Goal: Information Seeking & Learning: Learn about a topic

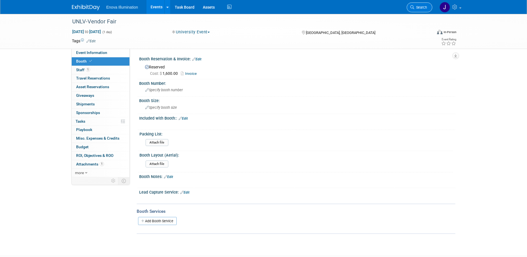
click at [425, 8] on span "Search" at bounding box center [421, 7] width 13 height 4
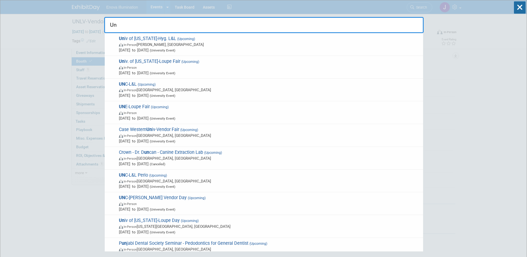
type input "U"
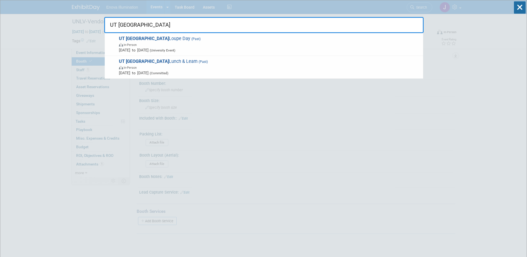
type input "UT Houston"
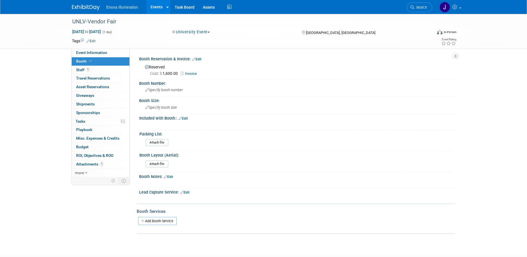
click at [87, 7] on img at bounding box center [86, 8] width 28 height 6
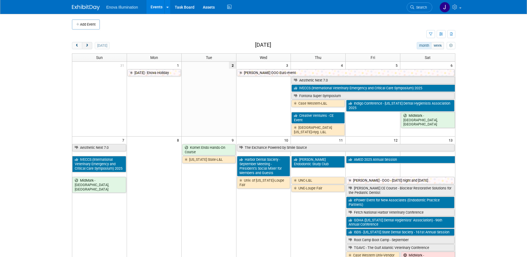
click at [87, 48] on button "next" at bounding box center [87, 45] width 10 height 7
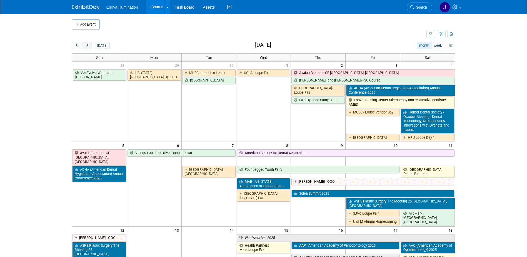
click at [87, 48] on button "next" at bounding box center [87, 45] width 10 height 7
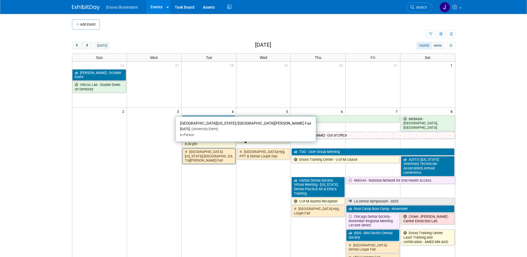
click at [200, 151] on link "Univ of Texas/Houston-Loupe Fair" at bounding box center [208, 156] width 53 height 16
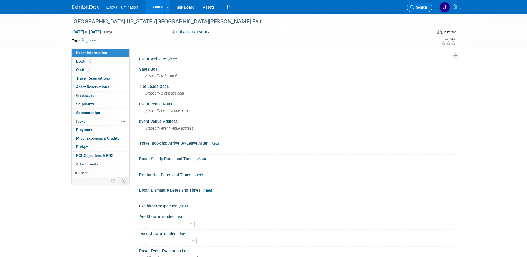
click at [422, 8] on span "Search" at bounding box center [421, 7] width 13 height 4
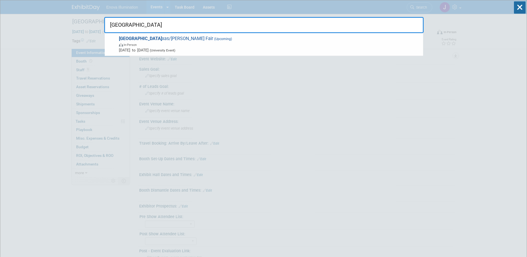
type input "Univ of Te"
drag, startPoint x: 143, startPoint y: 24, endPoint x: 19, endPoint y: 1, distance: 125.3
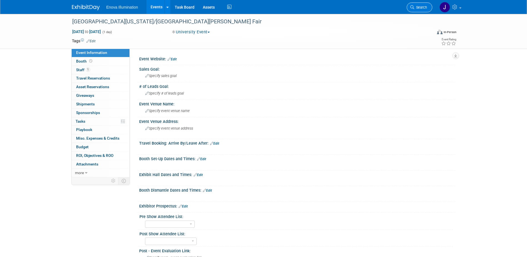
click at [424, 7] on span "Search" at bounding box center [421, 7] width 13 height 4
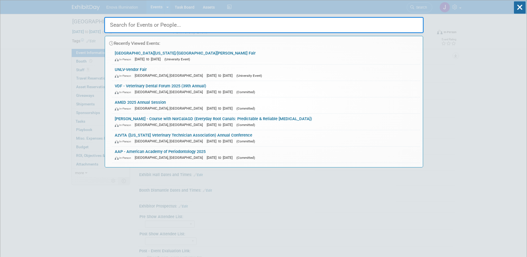
click at [222, 25] on input "text" at bounding box center [264, 25] width 320 height 16
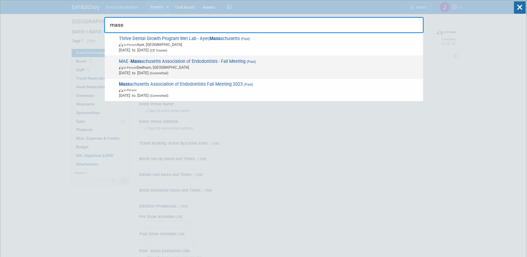
type input "mass"
click at [146, 64] on span "MAE - Mass achusetts Association of Endodontists - Fall Meeting (Past) In-Perso…" at bounding box center [268, 67] width 303 height 17
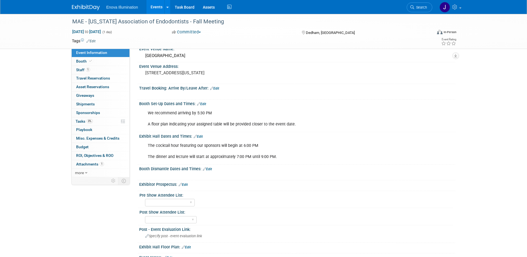
scroll to position [166, 0]
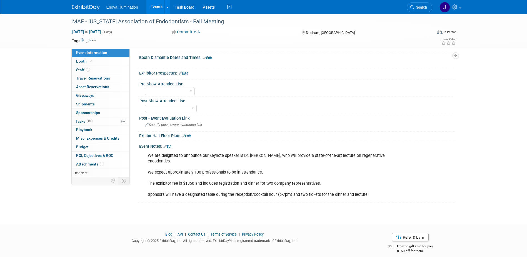
click at [172, 146] on link "Edit" at bounding box center [167, 147] width 9 height 4
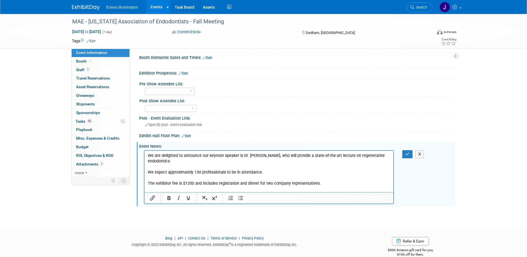
scroll to position [0, 0]
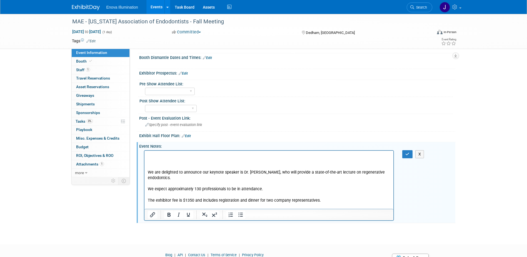
click at [161, 155] on p "Rich Text Area. Press ALT-0 for help." at bounding box center [269, 156] width 243 height 6
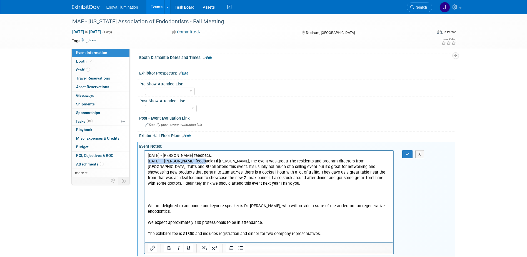
drag, startPoint x: 200, startPoint y: 161, endPoint x: 145, endPoint y: 160, distance: 55.1
click at [145, 161] on html "10/8/24 - Walker's feedback: 10/8/24 – Walker’s feedback: Hi Janelle,The event …" at bounding box center [268, 198] width 249 height 97
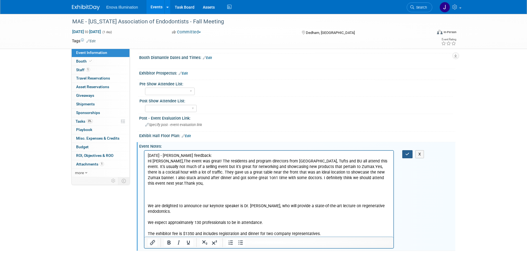
click at [411, 154] on button "button" at bounding box center [408, 154] width 10 height 8
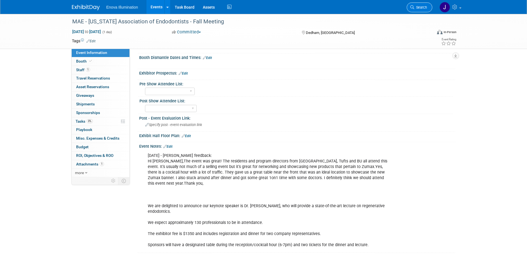
click at [417, 7] on span "Search" at bounding box center [421, 7] width 13 height 4
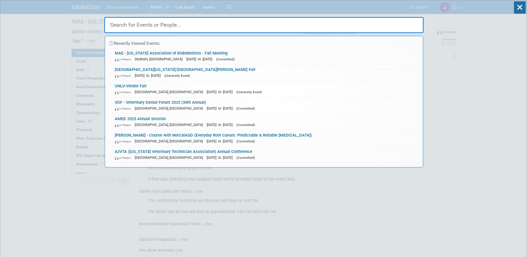
click at [360, 22] on input "text" at bounding box center [264, 25] width 320 height 16
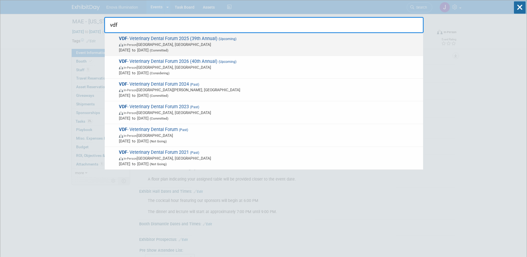
type input "vdf"
click at [181, 36] on span "VDF - Veterinary Dental Forum 2025 (39th Annual) (Upcoming) In-Person San Anton…" at bounding box center [268, 44] width 303 height 17
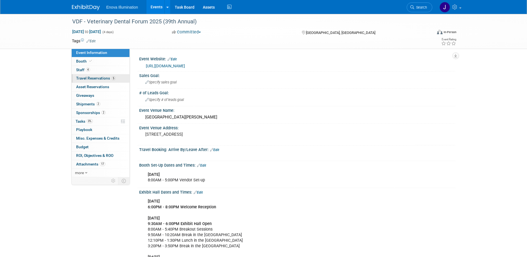
click at [93, 78] on span "Travel Reservations 5" at bounding box center [95, 78] width 39 height 4
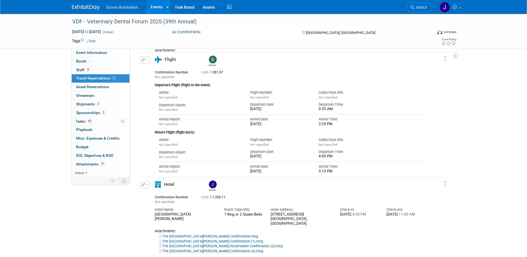
scroll to position [195, 0]
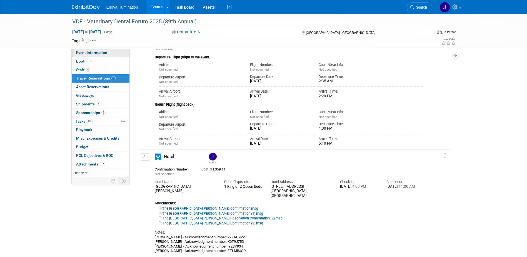
click at [77, 51] on span "Event Information" at bounding box center [91, 52] width 31 height 4
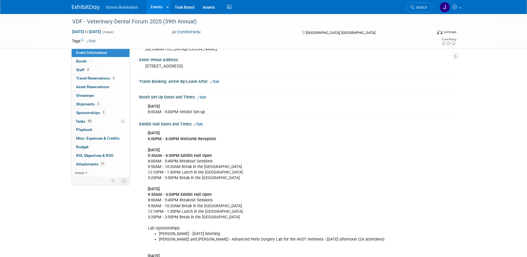
scroll to position [111, 0]
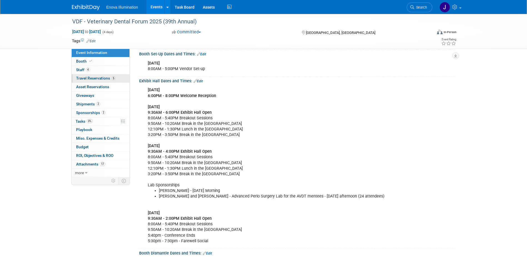
click at [99, 78] on span "Travel Reservations 5" at bounding box center [95, 78] width 39 height 4
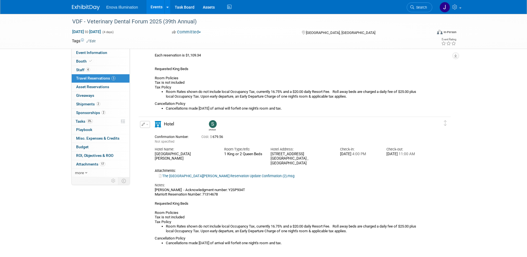
scroll to position [556, 0]
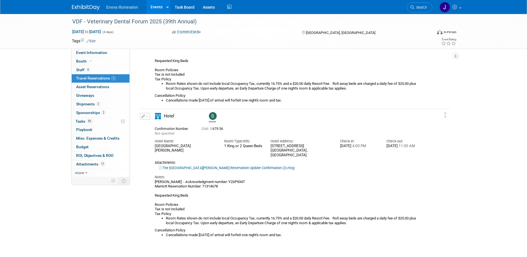
click at [80, 7] on img at bounding box center [86, 8] width 28 height 6
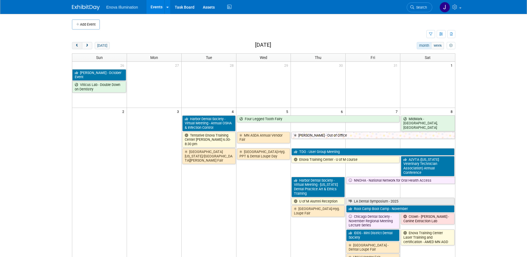
click at [79, 46] on button "prev" at bounding box center [77, 45] width 10 height 7
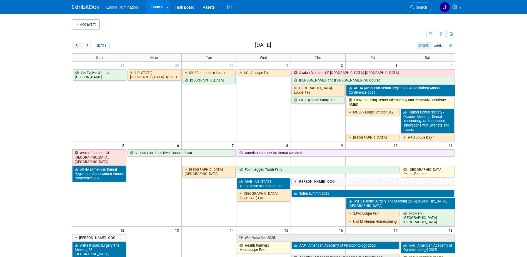
click at [79, 46] on button "prev" at bounding box center [77, 45] width 10 height 7
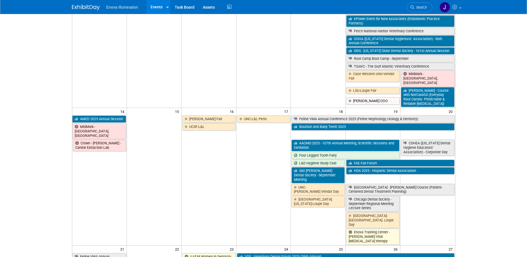
scroll to position [195, 0]
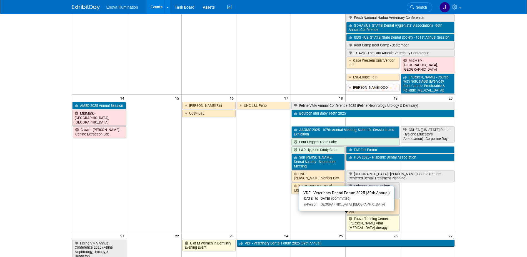
click at [251, 240] on link "VDF - Veterinary Dental Forum 2025 (39th Annual)" at bounding box center [346, 243] width 218 height 7
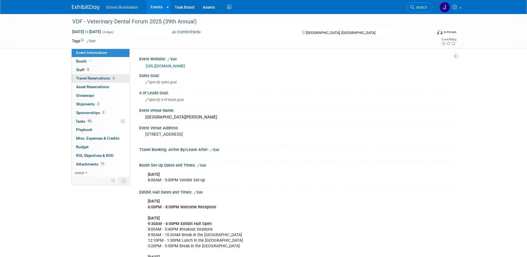
click at [86, 78] on span "Travel Reservations 5" at bounding box center [95, 78] width 39 height 4
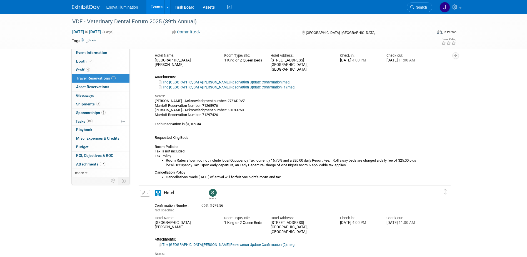
scroll to position [334, 0]
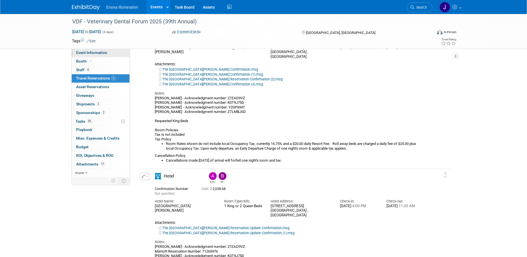
click at [116, 50] on link "Event Information" at bounding box center [101, 53] width 58 height 8
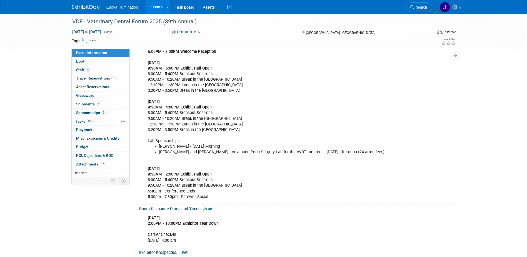
scroll to position [167, 0]
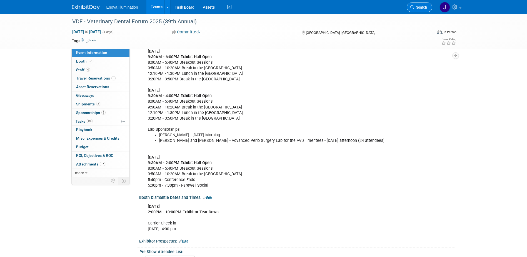
click at [423, 8] on span "Search" at bounding box center [421, 7] width 13 height 4
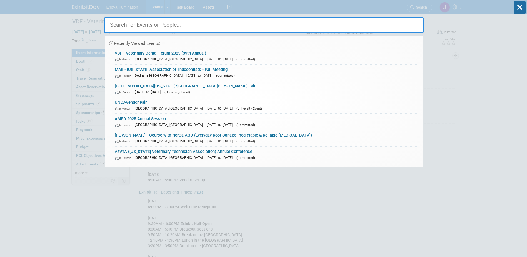
click at [371, 24] on input "text" at bounding box center [264, 25] width 320 height 16
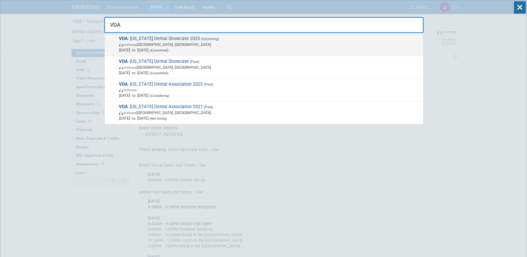
type input "VDA"
click at [182, 43] on span "In-Person Norfolk, VA" at bounding box center [270, 45] width 302 height 6
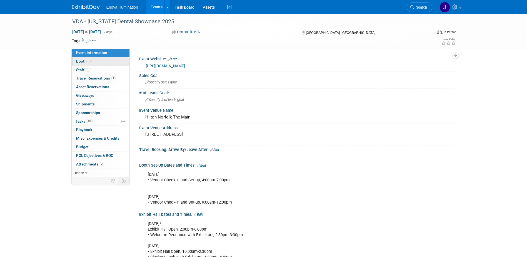
click at [98, 59] on link "Booth" at bounding box center [101, 61] width 58 height 8
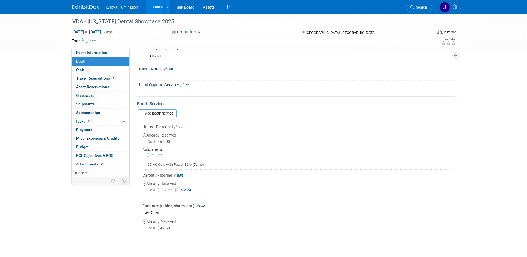
scroll to position [195, 0]
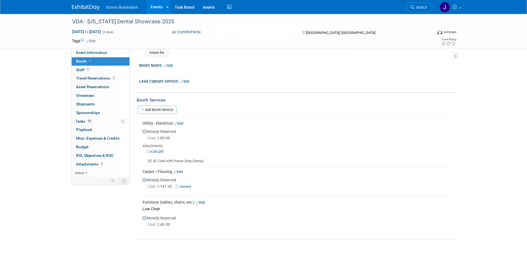
click at [158, 151] on link "scan.pdf" at bounding box center [155, 151] width 17 height 4
click at [183, 186] on link "Invoice" at bounding box center [184, 186] width 18 height 4
click at [183, 170] on link "Edit" at bounding box center [178, 172] width 9 height 4
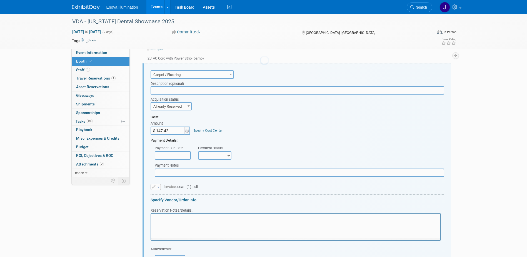
scroll to position [0, 0]
click at [168, 133] on input "$ 147.42" at bounding box center [168, 131] width 35 height 8
click at [170, 130] on input "$ 147.42" at bounding box center [168, 131] width 35 height 8
type input "$ 147.41"
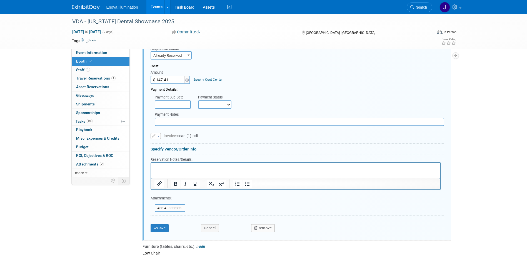
scroll to position [353, 0]
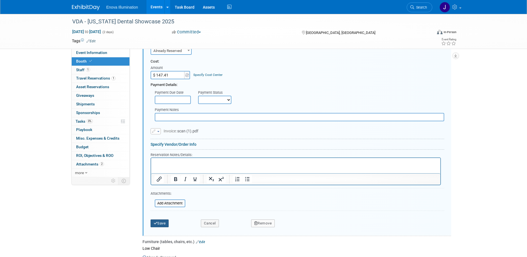
click at [152, 224] on button "Save" at bounding box center [160, 223] width 18 height 8
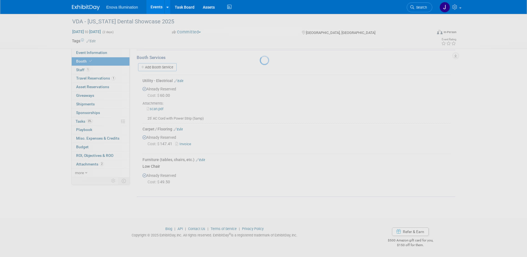
scroll to position [237, 0]
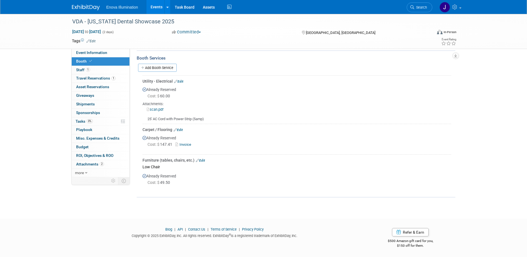
click at [202, 159] on link "Edit" at bounding box center [200, 160] width 9 height 4
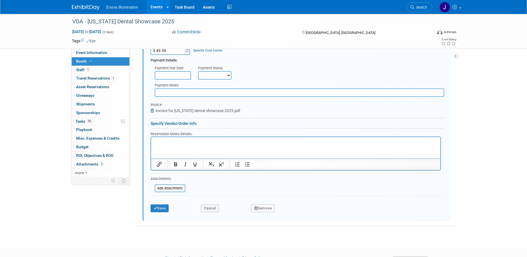
scroll to position [411, 0]
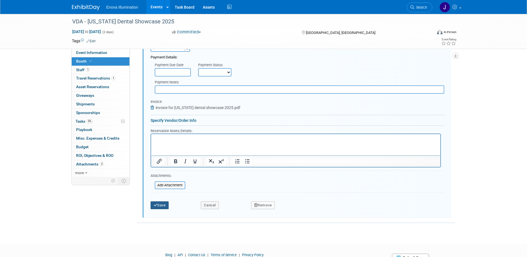
click at [169, 202] on button "Save" at bounding box center [160, 205] width 18 height 8
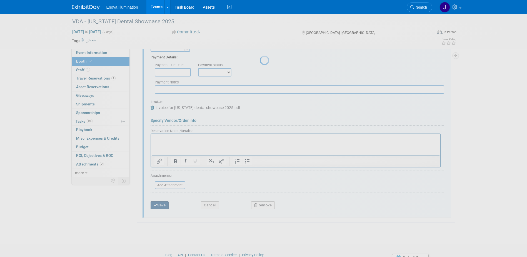
scroll to position [237, 0]
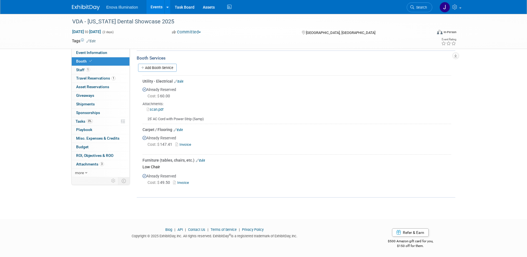
click at [412, 6] on icon at bounding box center [413, 7] width 4 height 4
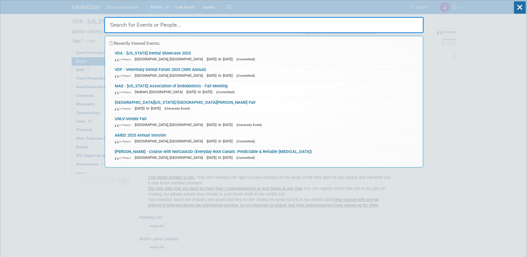
click at [396, 19] on input "text" at bounding box center [264, 25] width 320 height 16
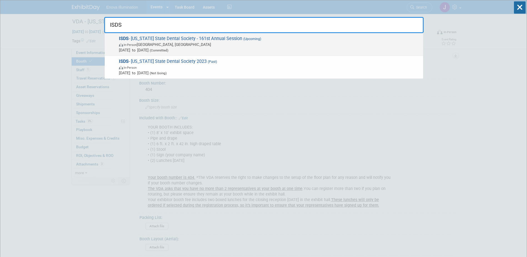
type input "ISDS"
click at [140, 44] on span "In-Person East Peoria, IL" at bounding box center [270, 45] width 302 height 6
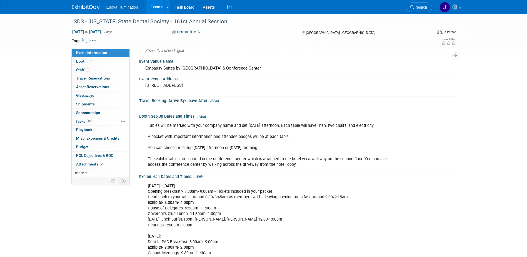
scroll to position [56, 0]
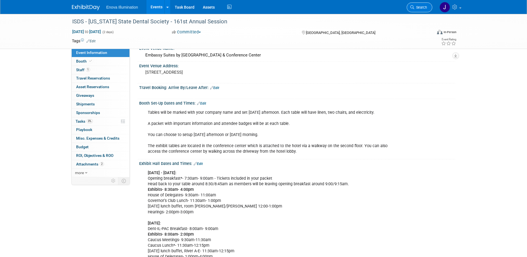
click at [429, 5] on link "Search" at bounding box center [420, 8] width 26 height 10
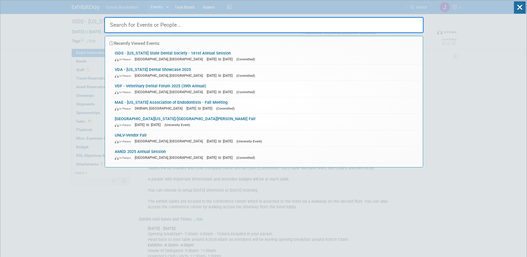
drag, startPoint x: 394, startPoint y: 23, endPoint x: 397, endPoint y: 20, distance: 4.2
click at [394, 23] on input "text" at bounding box center [264, 25] width 320 height 16
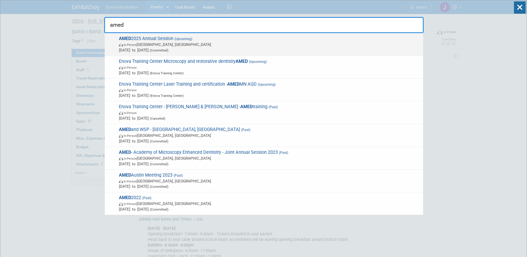
type input "amed"
click at [146, 35] on div "AMED 2025 Annual Session (Upcoming) In-Person San Diego, CA Sep 12, 2025 to Sep…" at bounding box center [264, 44] width 319 height 23
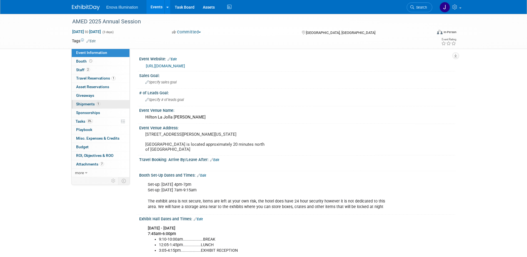
click at [90, 102] on span "Shipments 1" at bounding box center [88, 104] width 24 height 4
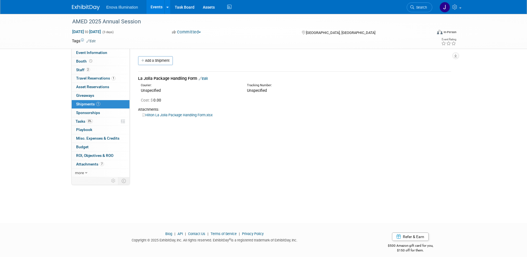
click at [161, 115] on link "Hilton La Jolla Package Handling Form.xlsx" at bounding box center [177, 115] width 70 height 4
click at [165, 113] on link "Hilton La Jolla Package Handling Form.xlsx" at bounding box center [177, 115] width 70 height 4
click at [151, 63] on link "Add a Shipment" at bounding box center [155, 60] width 35 height 9
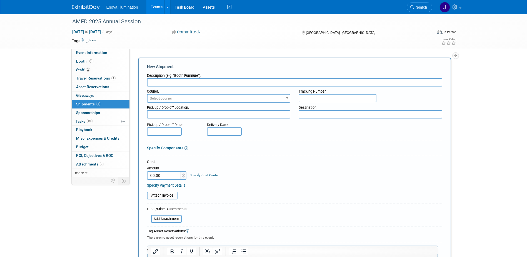
click at [205, 83] on input "text" at bounding box center [295, 82] width 296 height 8
type input "Enova to AMED via BTX"
click at [175, 176] on input "$ 0.00" at bounding box center [164, 175] width 35 height 8
type input "$ 483.58"
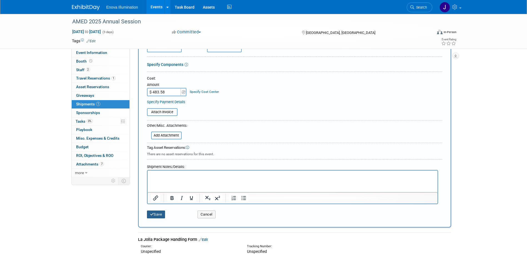
click at [160, 214] on button "Save" at bounding box center [156, 214] width 18 height 8
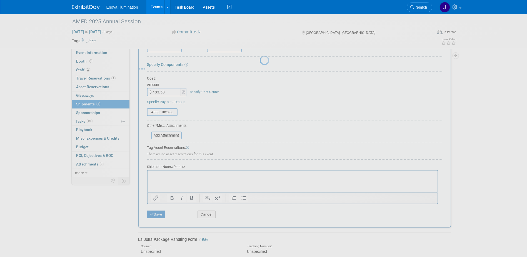
scroll to position [5, 0]
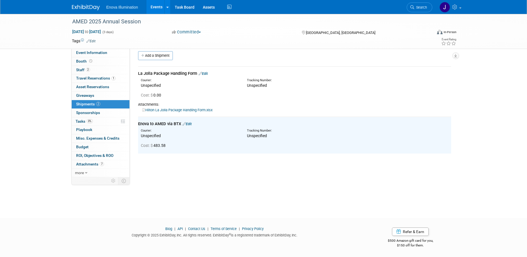
click at [160, 57] on link "Add a Shipment" at bounding box center [155, 55] width 35 height 9
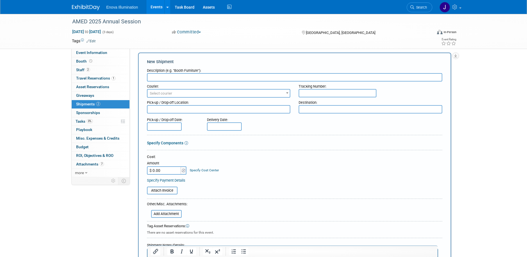
scroll to position [0, 0]
type input "AMED to Enova via BTX"
click at [162, 170] on input "$ 0.00" at bounding box center [164, 170] width 35 height 8
type input "$ 531.19"
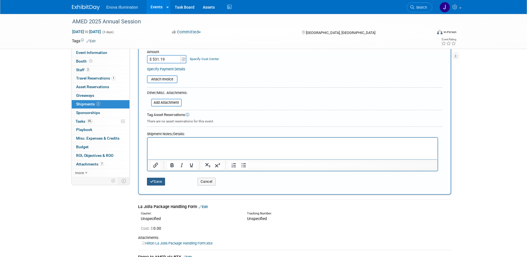
click at [162, 179] on button "Save" at bounding box center [156, 182] width 18 height 8
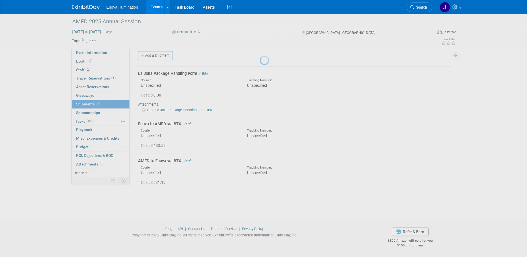
scroll to position [5, 0]
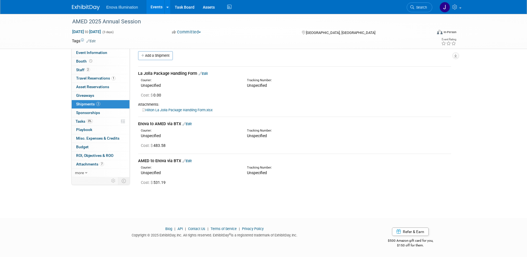
click at [191, 123] on link "Edit" at bounding box center [187, 124] width 9 height 4
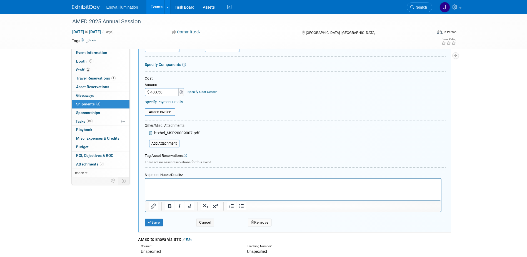
scroll to position [170, 0]
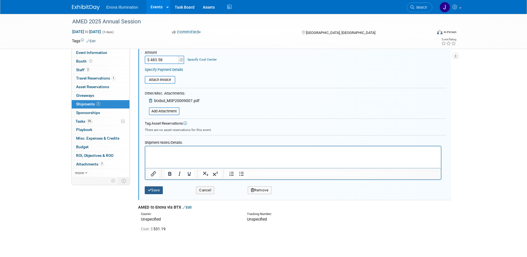
click at [161, 192] on button "Save" at bounding box center [154, 190] width 18 height 8
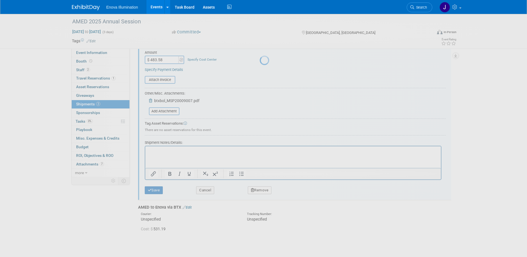
scroll to position [13, 0]
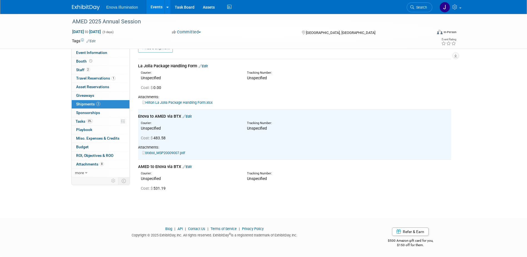
click at [192, 167] on link "Edit" at bounding box center [187, 167] width 9 height 4
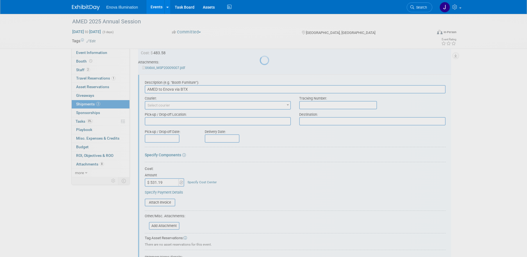
scroll to position [109, 0]
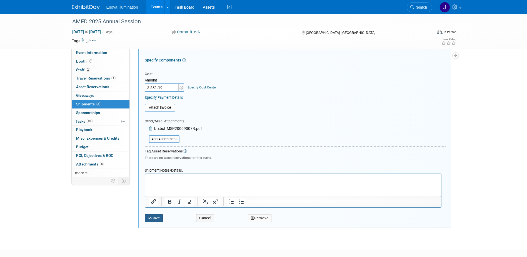
click at [158, 218] on button "Save" at bounding box center [154, 218] width 18 height 8
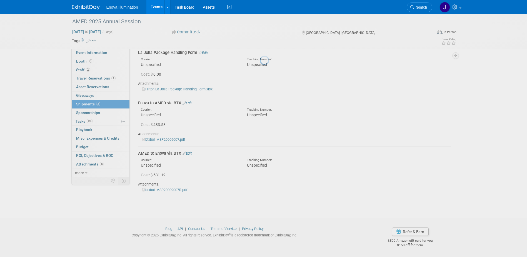
scroll to position [26, 0]
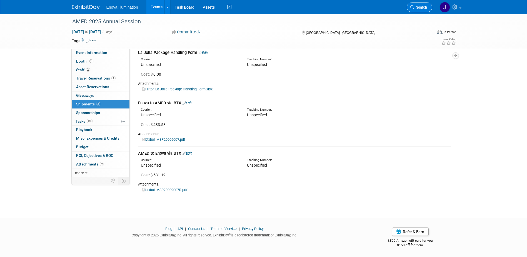
click at [416, 6] on span "Search" at bounding box center [421, 7] width 13 height 4
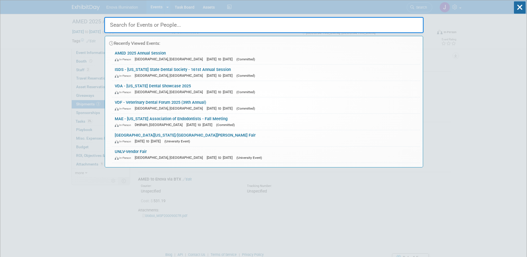
click at [320, 24] on input "text" at bounding box center [264, 25] width 320 height 16
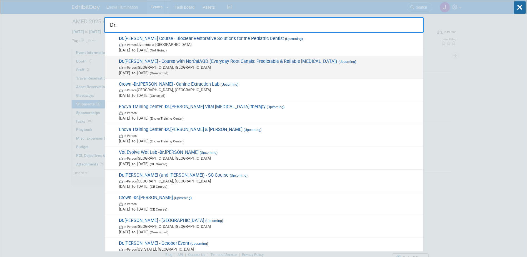
type input "Dr."
click at [172, 70] on span "Sep 13, 2025 to Sep 13, 2025 (Committed)" at bounding box center [270, 73] width 302 height 6
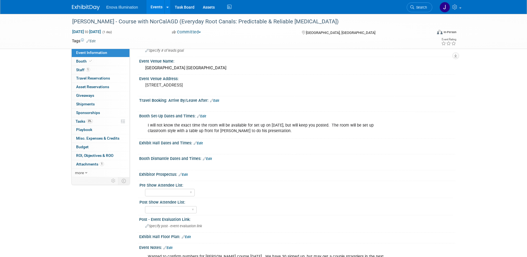
scroll to position [56, 0]
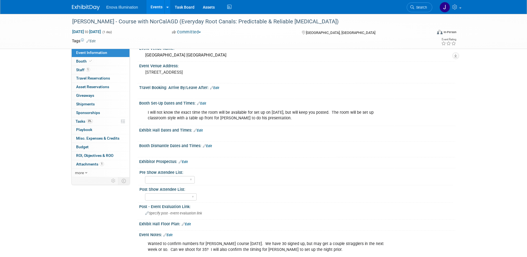
click at [219, 131] on div "Exhibit Hall Dates and Times: Edit" at bounding box center [297, 129] width 316 height 7
click at [205, 103] on link "Edit" at bounding box center [201, 103] width 9 height 4
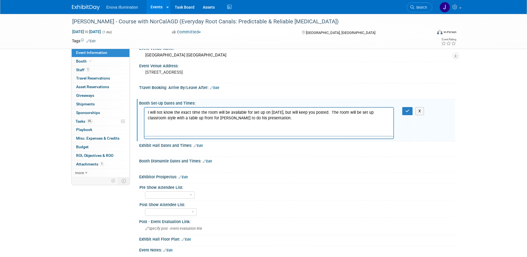
scroll to position [0, 0]
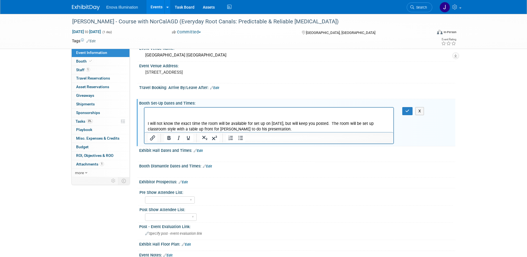
click at [205, 111] on p "Rich Text Area. Press ALT-0 for help." at bounding box center [269, 113] width 243 height 6
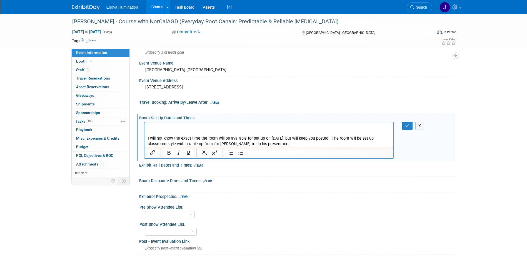
scroll to position [28, 0]
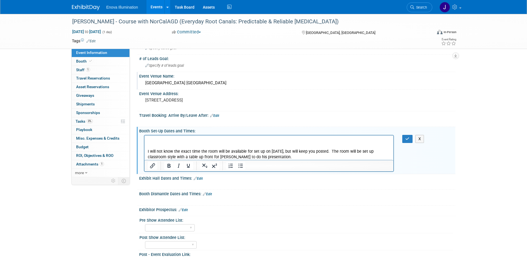
click at [204, 83] on div "Hilton Garden Inn San Mateo" at bounding box center [297, 83] width 308 height 9
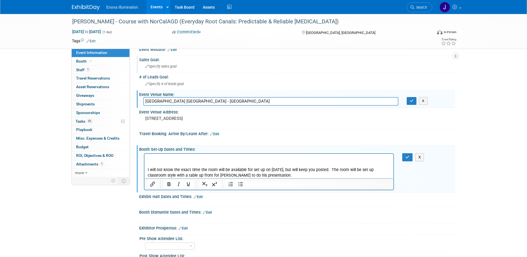
scroll to position [0, 0]
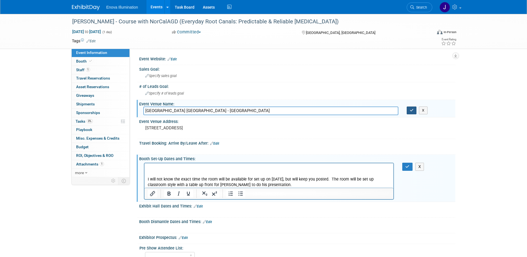
type input "Hilton Garden Inn San Mateo - Orchid Room"
click at [413, 111] on icon "button" at bounding box center [412, 110] width 4 height 4
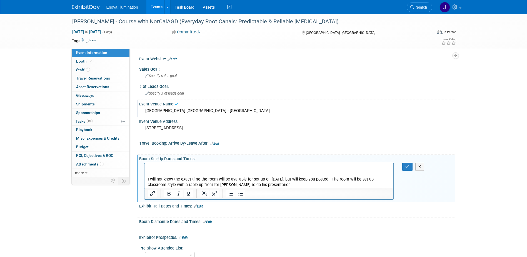
click at [175, 167] on p "Rich Text Area. Press ALT-0 for help." at bounding box center [269, 168] width 243 height 6
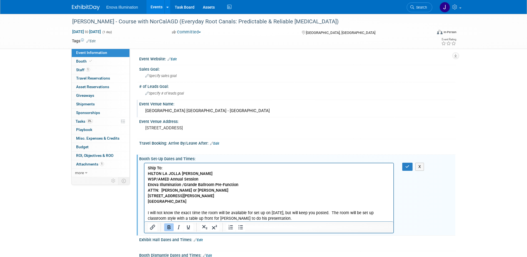
drag, startPoint x: 187, startPoint y: 202, endPoint x: 288, endPoint y: 329, distance: 162.2
click at [144, 165] on html "Ship To: HILTON LA JOLLA TORREY PINES WSP/AMED Annual Session Enova Illuminatio…" at bounding box center [268, 192] width 249 height 58
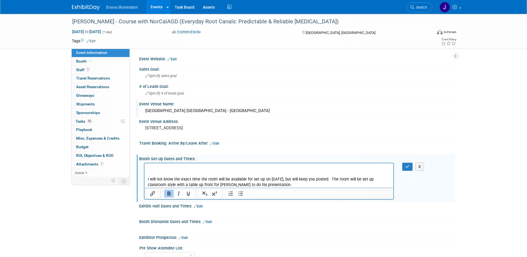
paste body "Rich Text Area. Press ALT-0 for help."
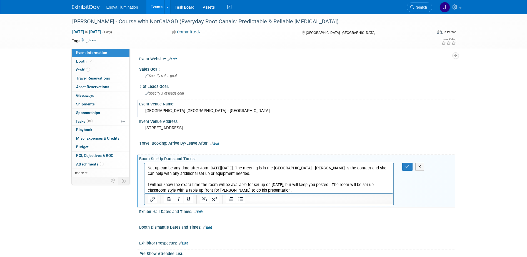
drag, startPoint x: 244, startPoint y: 175, endPoint x: 284, endPoint y: 341, distance: 171.4
click at [144, 168] on html "Set up can be any time after 4pm on Friday, September 12th. The meeting is in t…" at bounding box center [268, 178] width 249 height 30
click at [167, 198] on icon "Bold" at bounding box center [169, 199] width 7 height 7
drag, startPoint x: 407, startPoint y: 169, endPoint x: 199, endPoint y: 4, distance: 266.0
click at [407, 169] on button "button" at bounding box center [408, 167] width 10 height 8
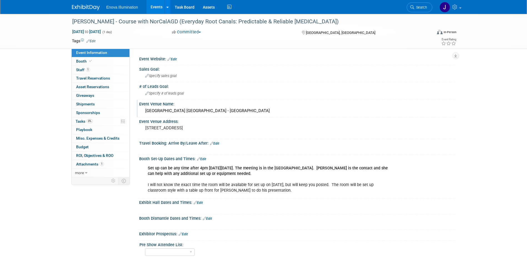
click at [202, 202] on link "Edit" at bounding box center [198, 203] width 9 height 4
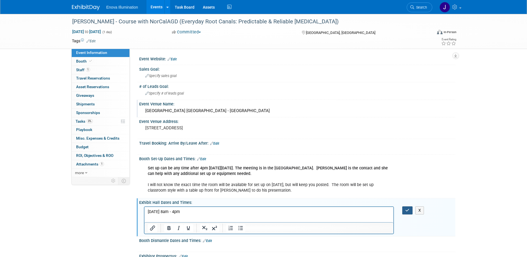
click at [403, 208] on div "X" at bounding box center [411, 210] width 26 height 8
click at [405, 208] on button "button" at bounding box center [408, 210] width 10 height 8
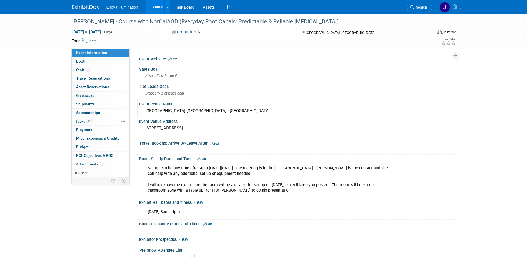
click at [422, 6] on span "Search" at bounding box center [421, 7] width 13 height 4
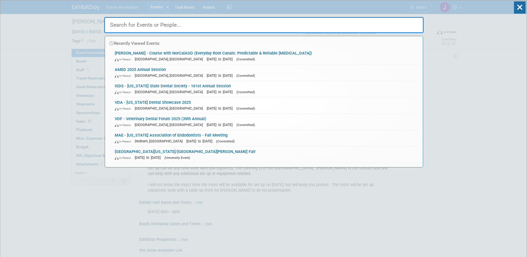
click at [238, 26] on input "text" at bounding box center [264, 25] width 320 height 16
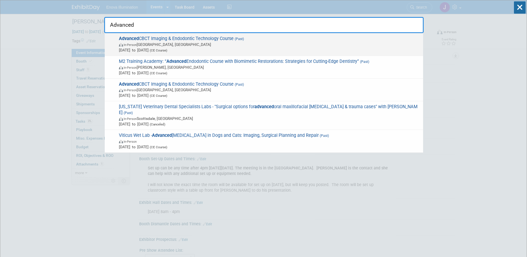
type input "Advanced"
click at [126, 39] on strong "Advanced" at bounding box center [129, 38] width 20 height 5
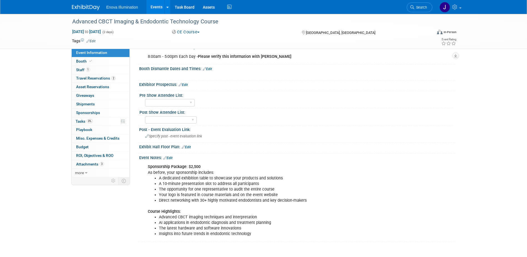
click at [172, 157] on link "Edit" at bounding box center [167, 158] width 9 height 4
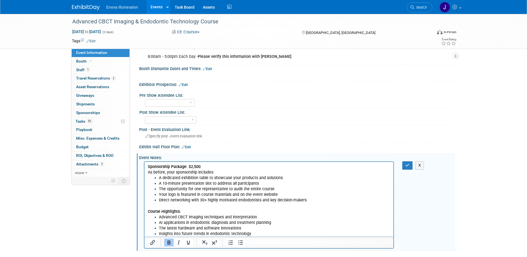
click at [254, 233] on li "Insights into future trends in endodontic technology" at bounding box center [275, 234] width 232 height 6
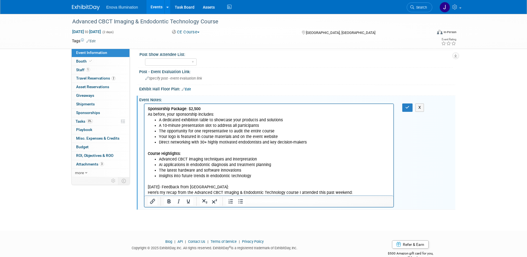
scroll to position [219, 0]
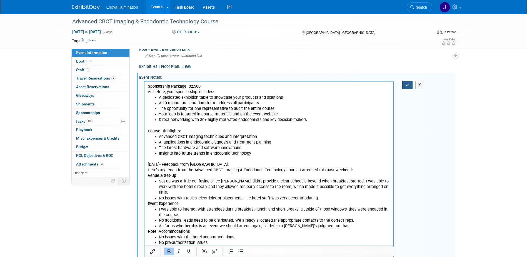
click at [406, 86] on icon "button" at bounding box center [408, 85] width 4 height 4
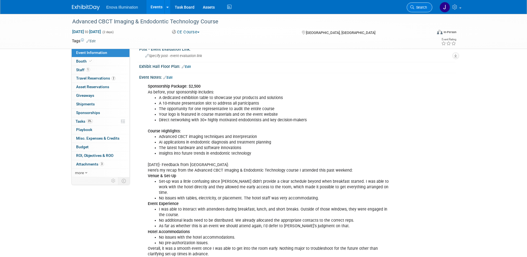
click at [422, 6] on span "Search" at bounding box center [421, 7] width 13 height 4
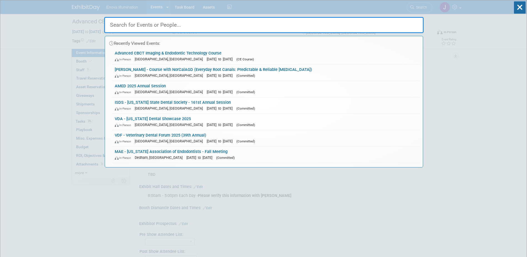
click at [329, 24] on input "text" at bounding box center [264, 25] width 320 height 16
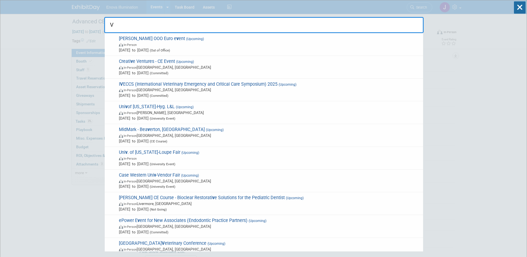
click at [138, 27] on input "V" at bounding box center [264, 25] width 320 height 16
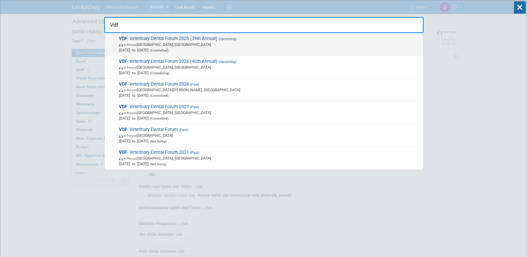
type input "Vdf"
click at [137, 35] on div "VDF - Veterinary Dental Forum 2025 (39th Annual) (Upcoming) In-Person San Anton…" at bounding box center [264, 44] width 319 height 23
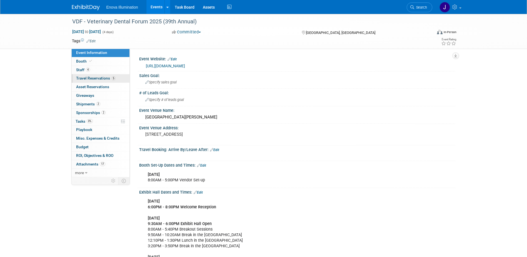
click at [92, 78] on span "Travel Reservations 5" at bounding box center [95, 78] width 39 height 4
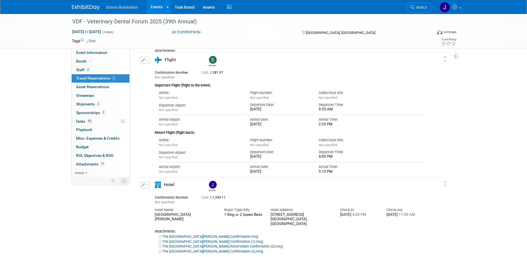
scroll to position [278, 0]
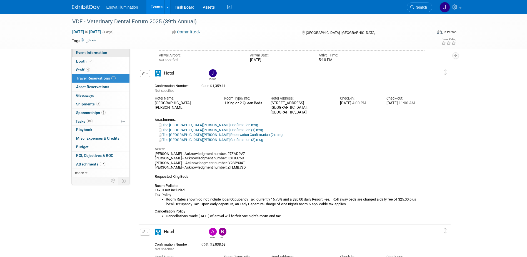
click at [76, 52] on span "Event Information" at bounding box center [91, 52] width 31 height 4
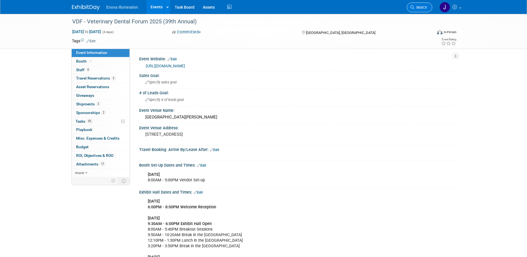
drag, startPoint x: 417, startPoint y: 7, endPoint x: 412, endPoint y: 7, distance: 4.7
click at [417, 7] on span "Search" at bounding box center [421, 7] width 13 height 4
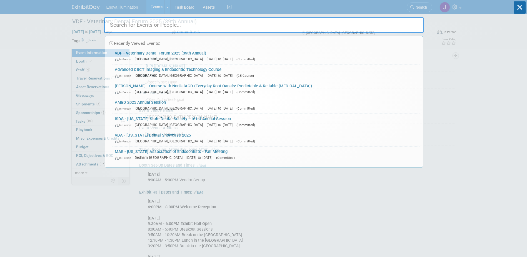
click at [378, 21] on input "text" at bounding box center [264, 25] width 320 height 16
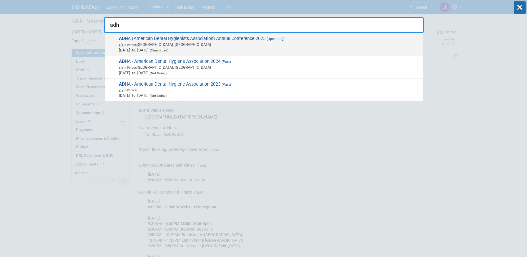
type input "adh"
click at [163, 48] on span "Oct 3, 2025 to Oct 5, 2025 (Committed)" at bounding box center [270, 50] width 302 height 6
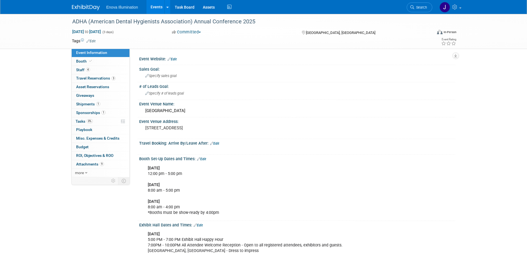
click at [108, 59] on link "Booth" at bounding box center [101, 61] width 58 height 8
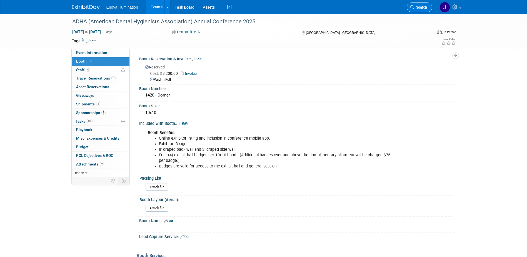
click at [418, 7] on span "Search" at bounding box center [421, 7] width 13 height 4
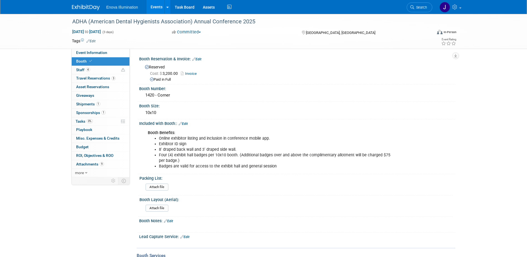
click at [85, 9] on img at bounding box center [86, 8] width 28 height 6
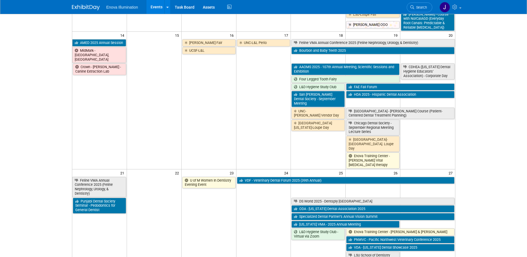
scroll to position [278, 0]
